Goal: Navigation & Orientation: Find specific page/section

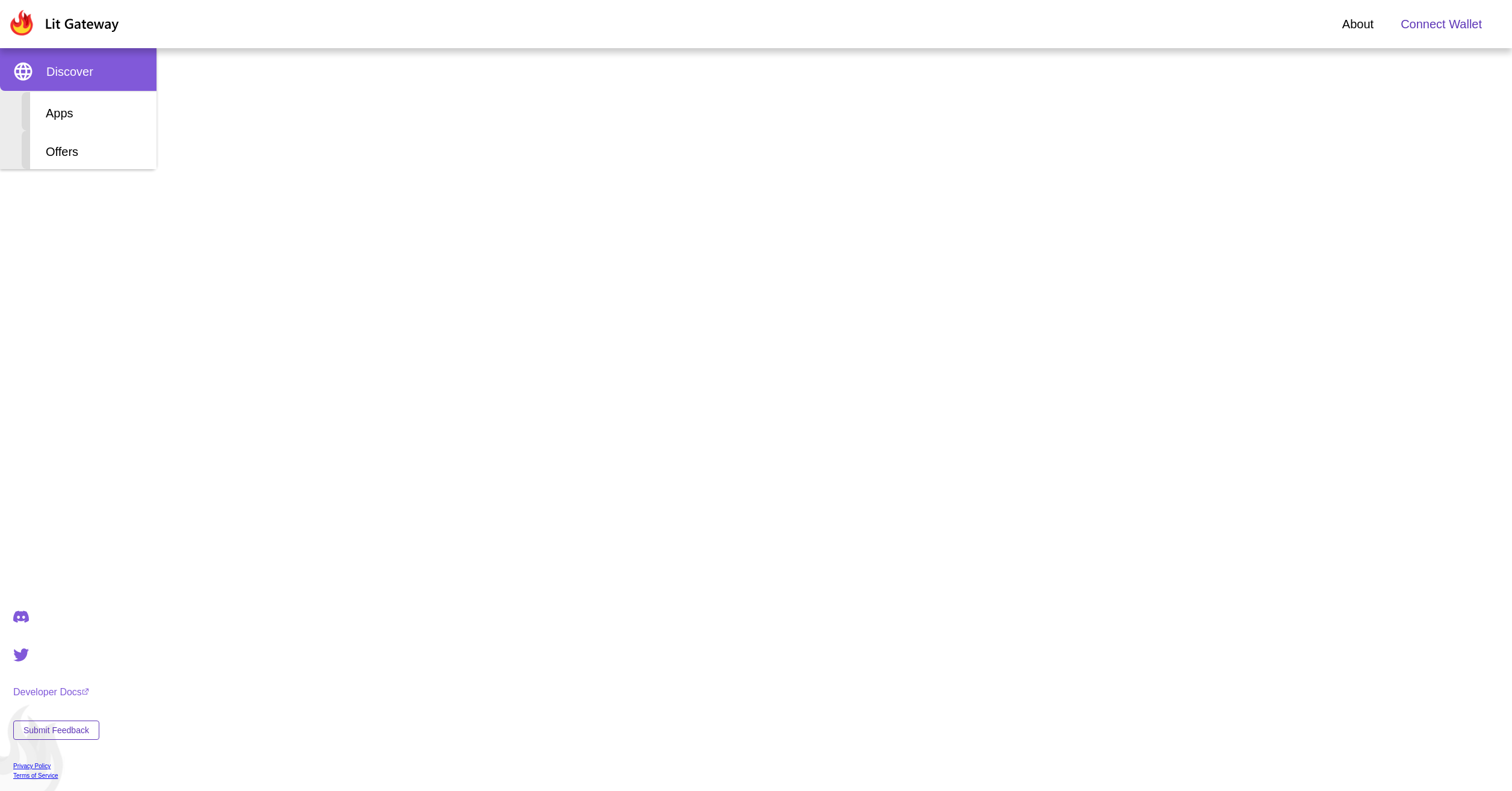
click at [87, 80] on span "Discover" at bounding box center [70, 71] width 47 height 18
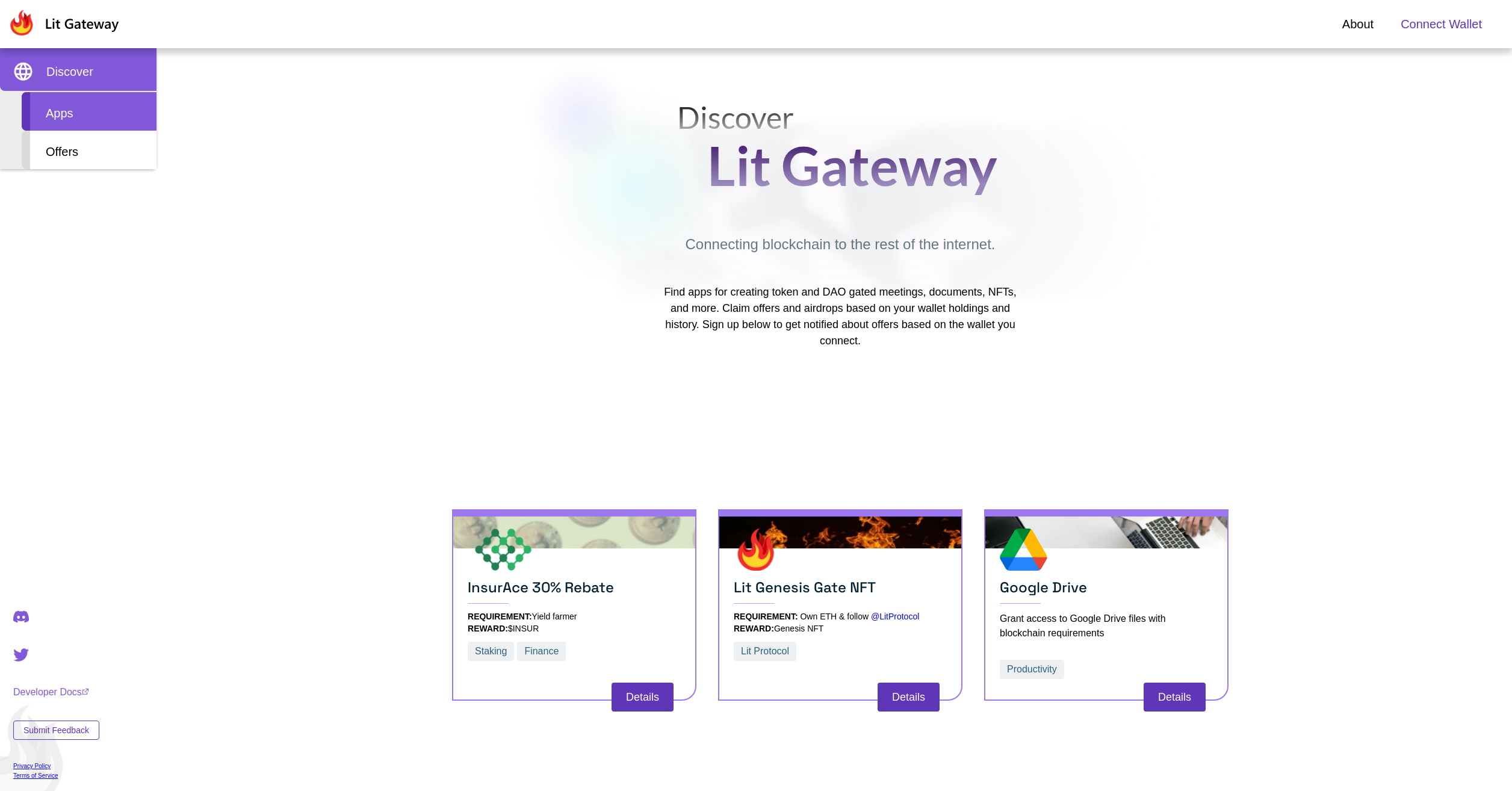
click at [80, 112] on div "Apps" at bounding box center [89, 111] width 135 height 39
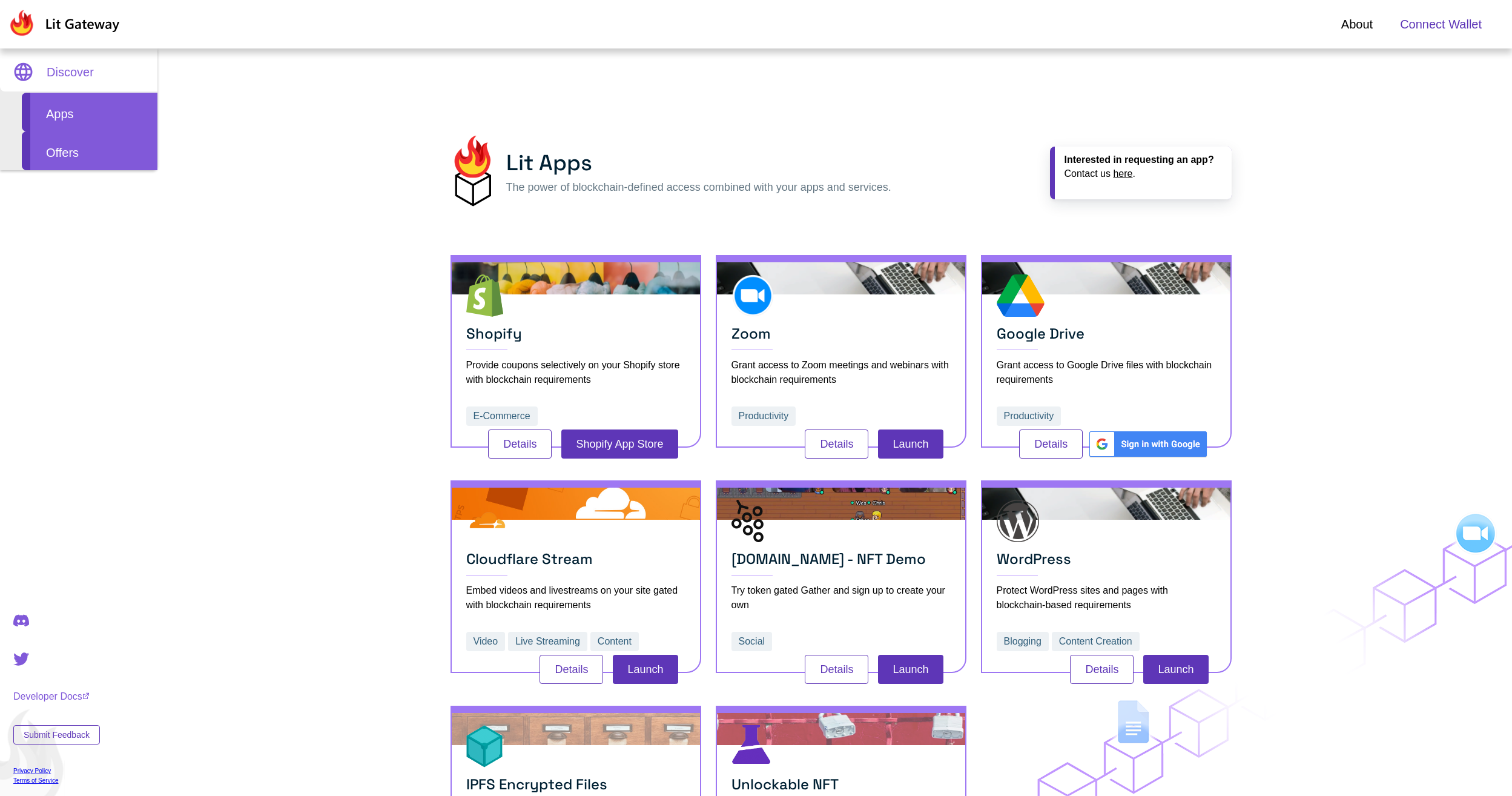
click at [84, 153] on div "Offers" at bounding box center [90, 151] width 136 height 39
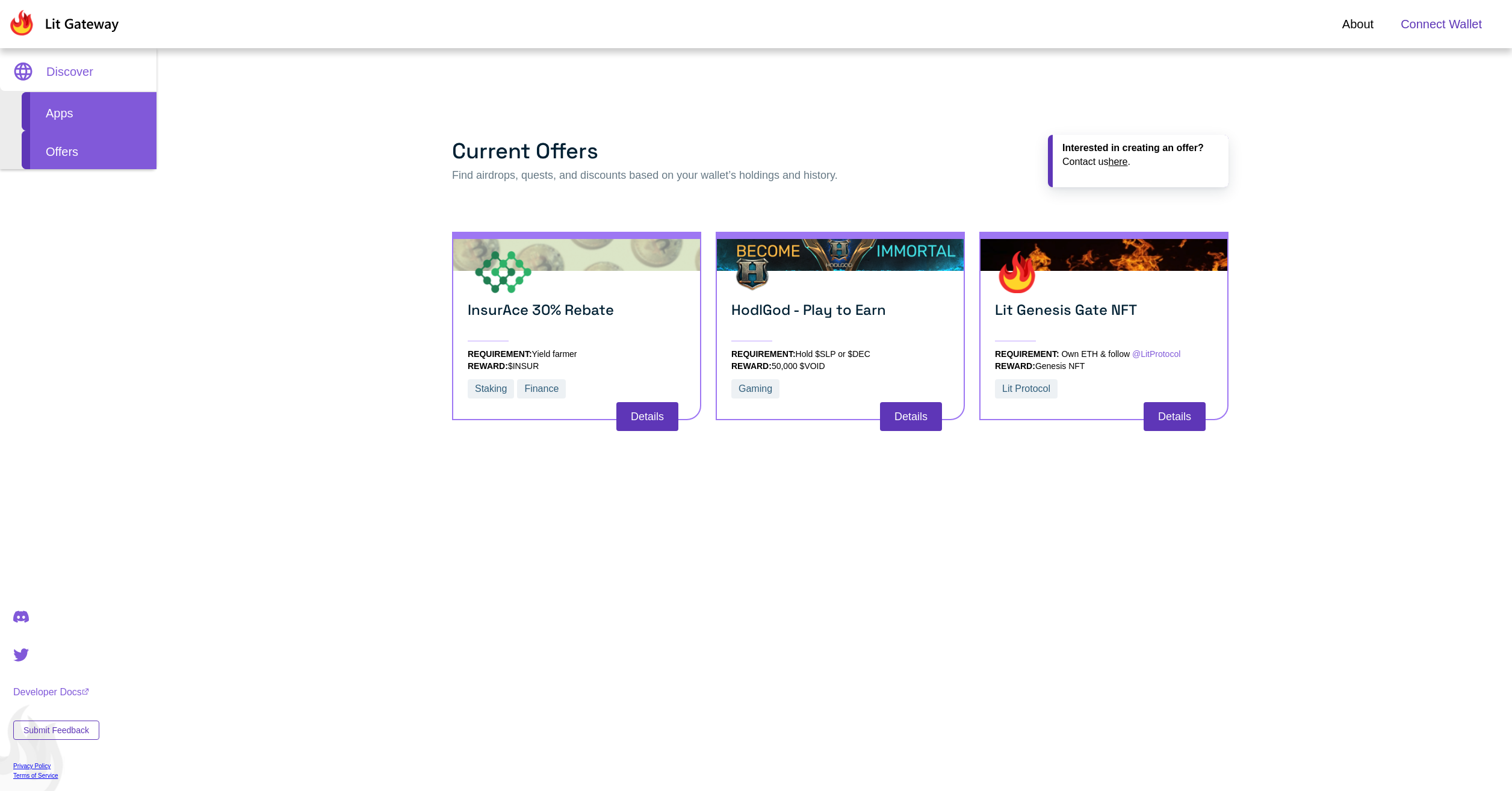
click at [104, 121] on div "Apps" at bounding box center [89, 111] width 135 height 39
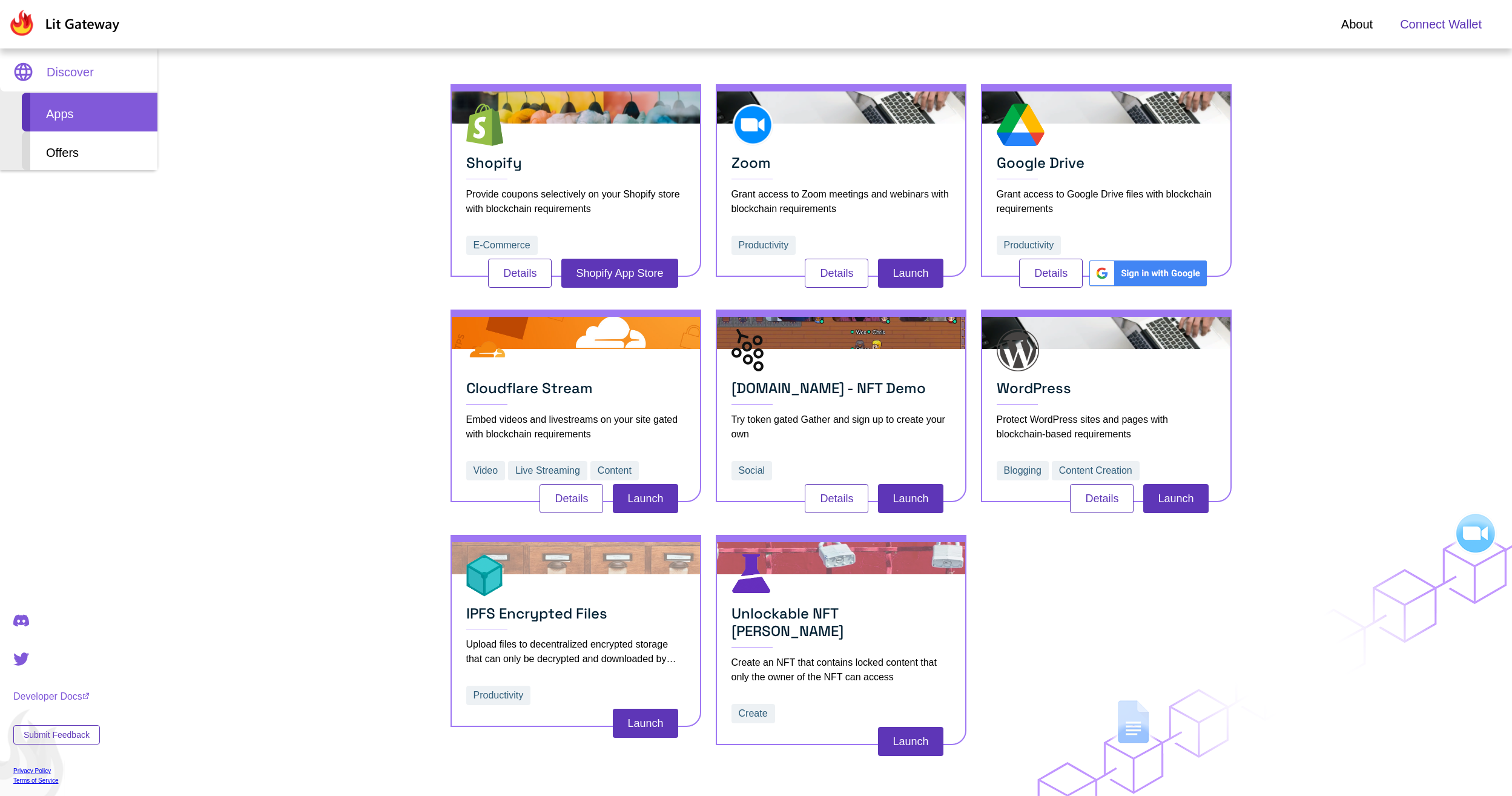
scroll to position [181, 0]
